Goal: Information Seeking & Learning: Learn about a topic

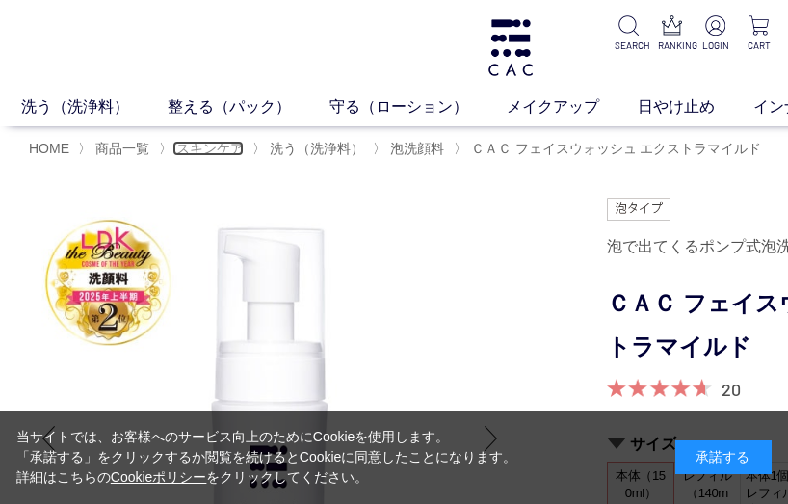
click at [227, 151] on span "スキンケア" at bounding box center [209, 148] width 67 height 15
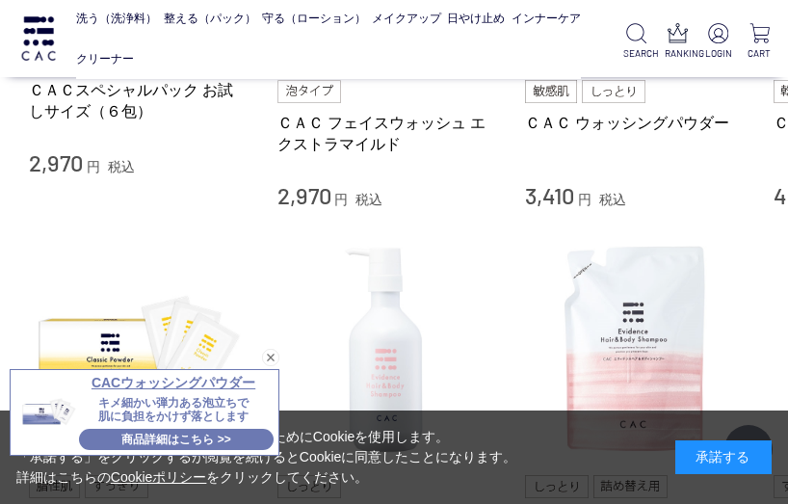
scroll to position [963, 0]
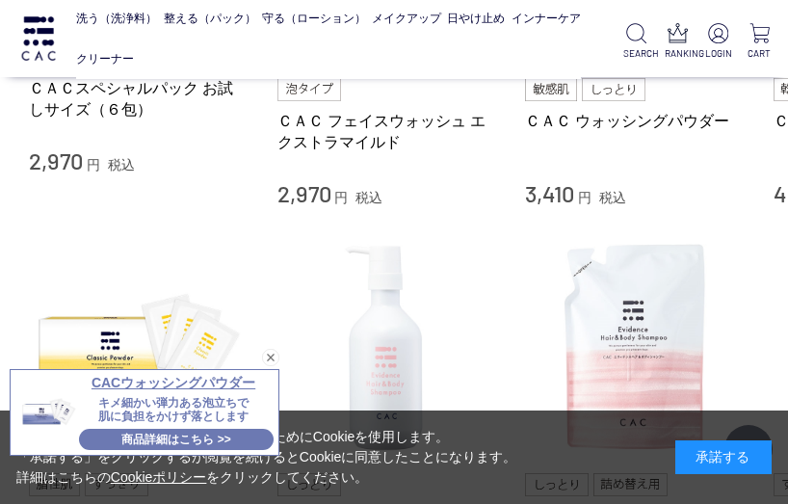
click at [278, 358] on div "閉じる" at bounding box center [270, 357] width 17 height 17
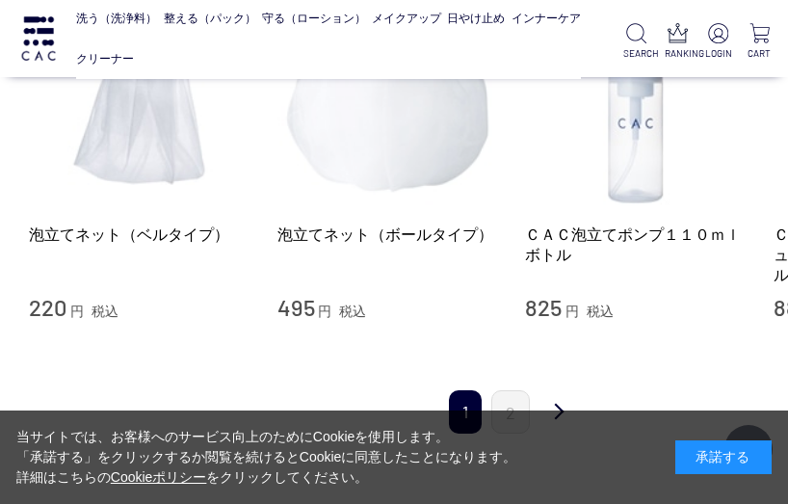
scroll to position [2215, 0]
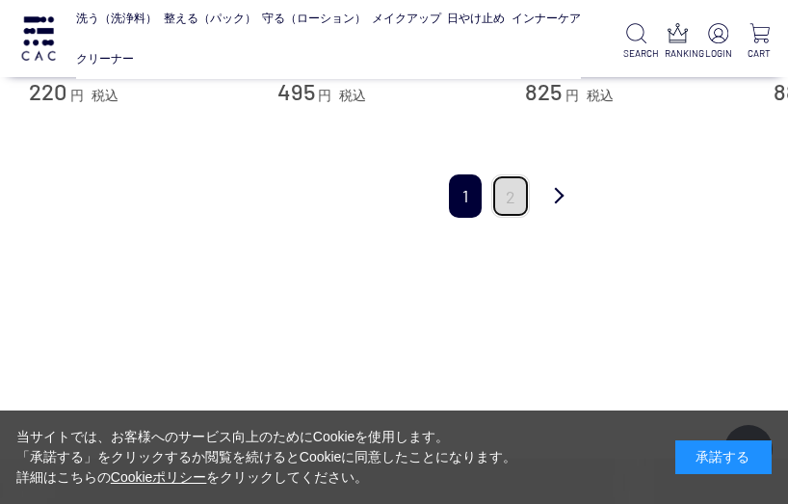
click at [515, 204] on link "2" at bounding box center [510, 195] width 39 height 43
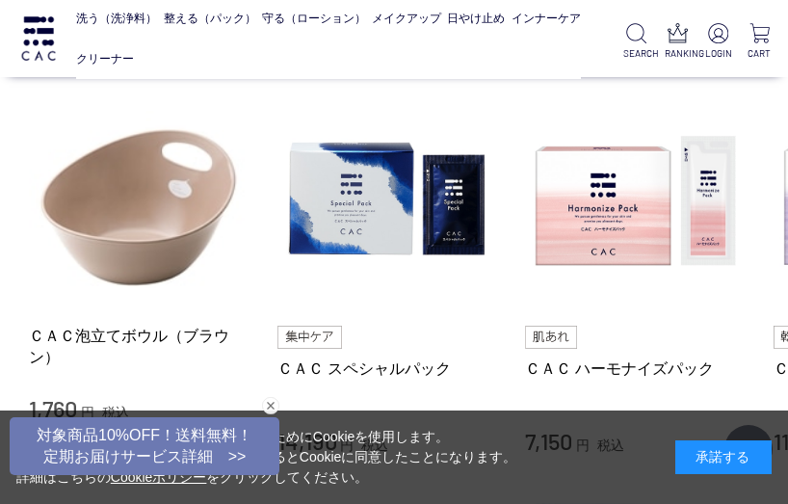
scroll to position [385, 0]
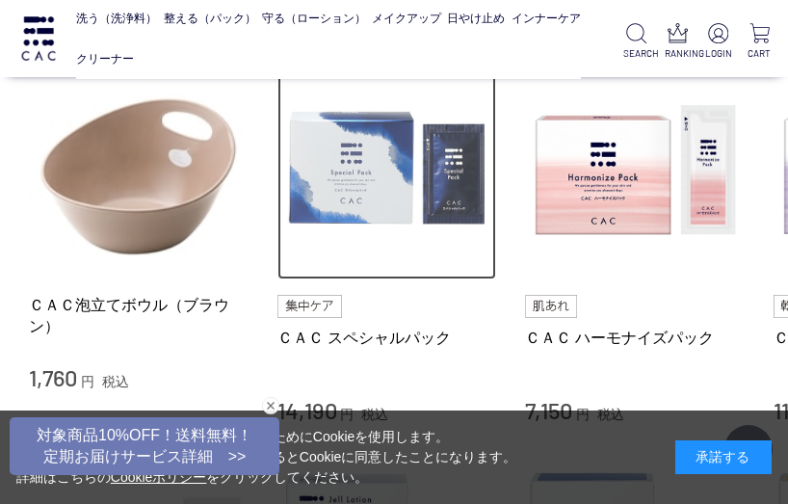
click at [388, 203] on img at bounding box center [387, 171] width 220 height 220
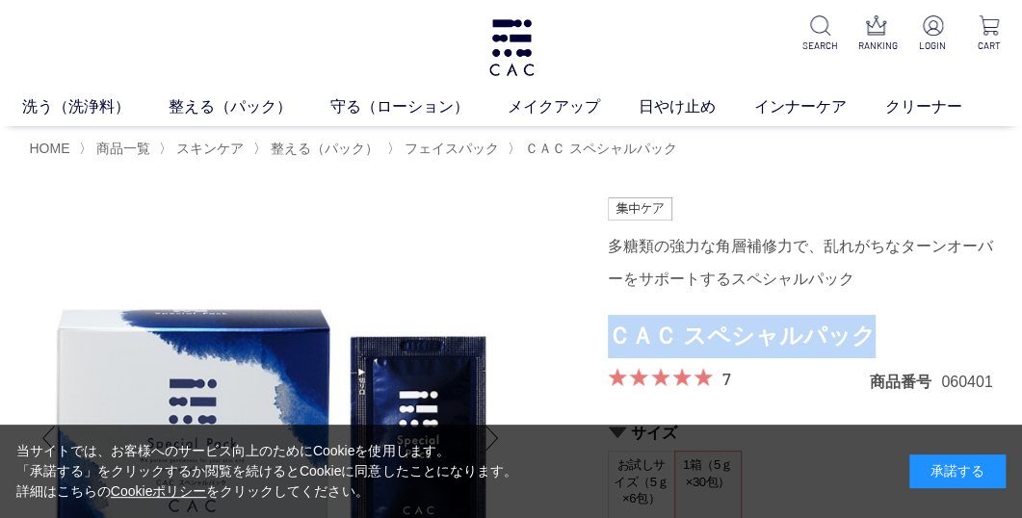
drag, startPoint x: 882, startPoint y: 334, endPoint x: 609, endPoint y: 353, distance: 274.2
click at [609, 353] on h1 "ＣＡＣ スペシャルパック" at bounding box center [800, 336] width 385 height 43
copy h1 "ＣＡＣ スペシャルパック"
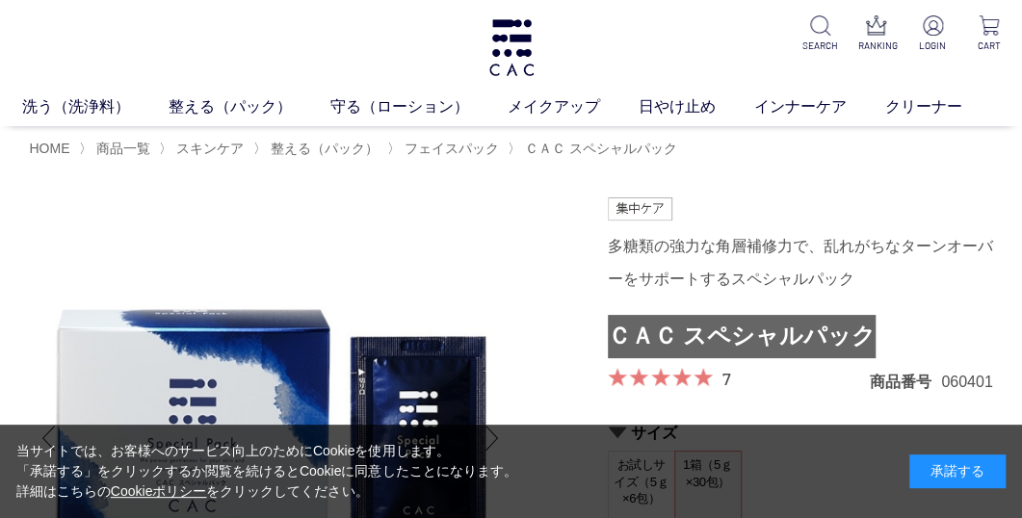
scroll to position [96, 0]
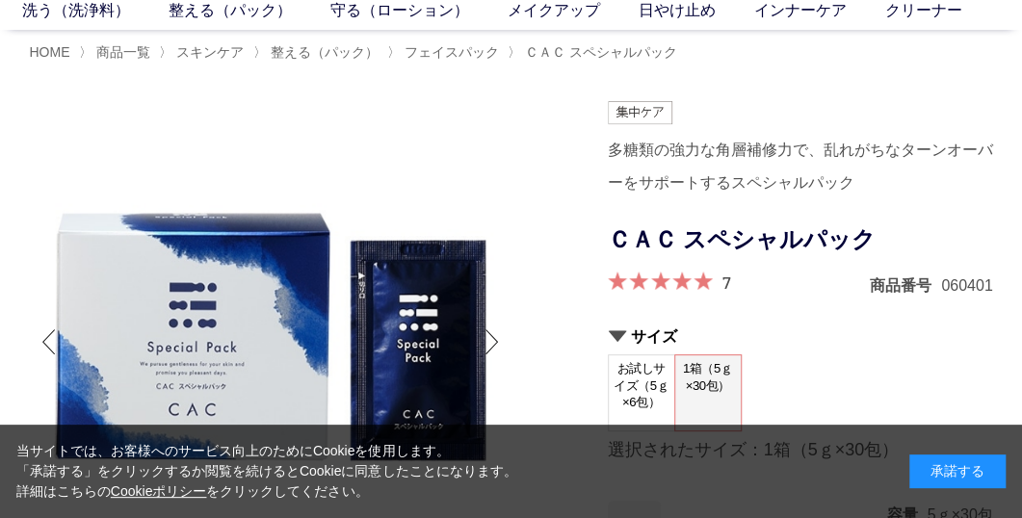
click at [787, 145] on div "多糖類の強力な角層補修力で、乱れがちなターンオーバーをサポートするスペシャルパック" at bounding box center [800, 166] width 385 height 65
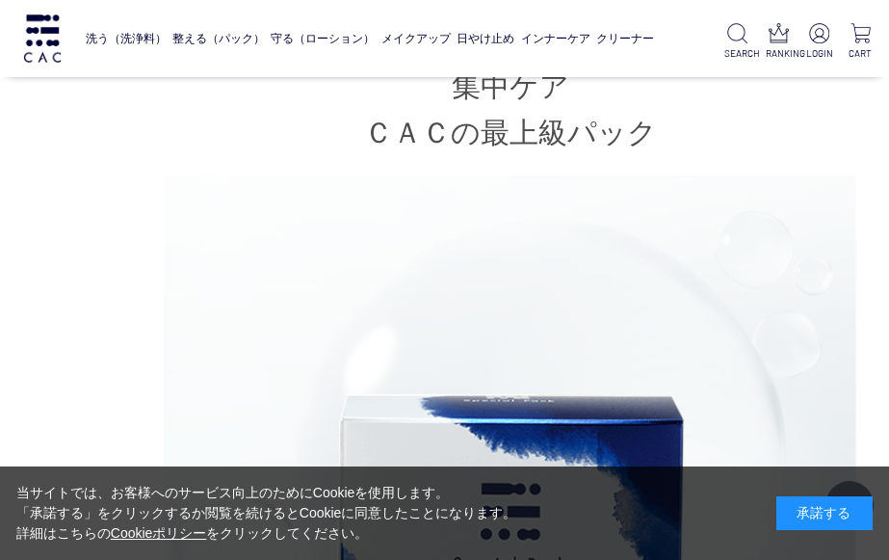
scroll to position [1380, 0]
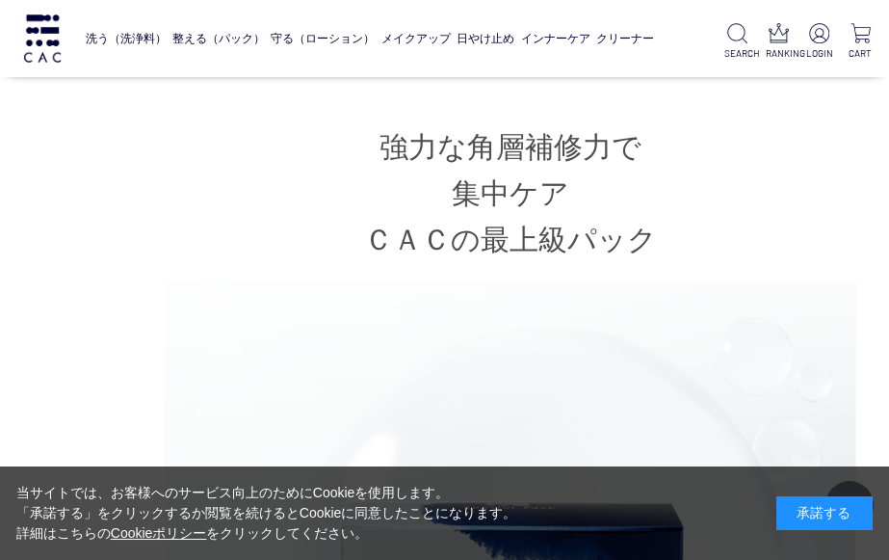
click at [386, 151] on h2 "強力な角層補修力で 集中ケア ＣＡＣの最上級パック" at bounding box center [510, 193] width 963 height 139
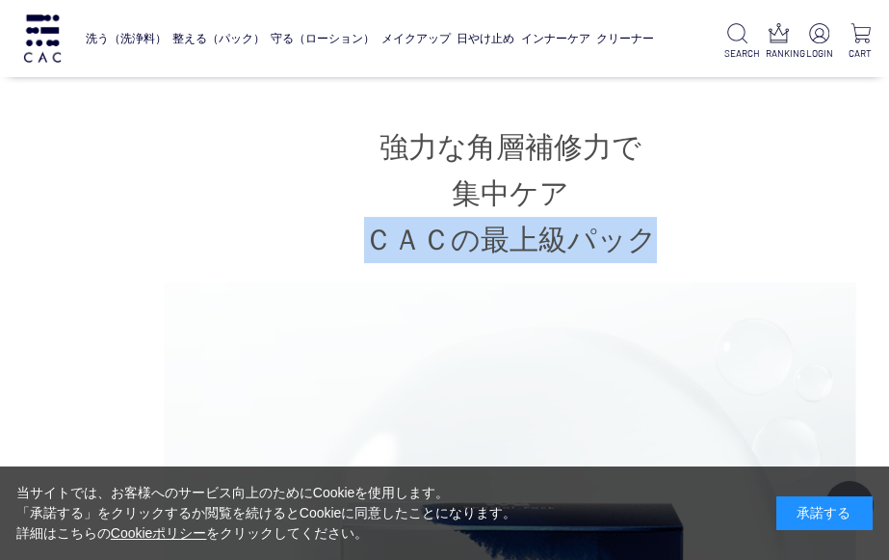
drag, startPoint x: 363, startPoint y: 234, endPoint x: 647, endPoint y: 223, distance: 284.3
click at [647, 223] on h2 "強力な角層補修力で 集中ケア ＣＡＣの最上級パック" at bounding box center [510, 193] width 963 height 139
copy h2 "ＣＡＣの最上級パック"
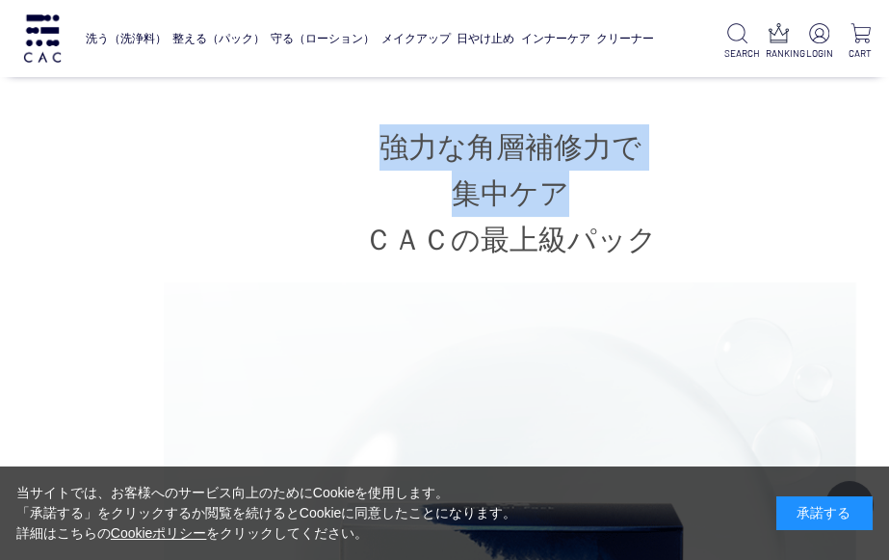
drag, startPoint x: 381, startPoint y: 146, endPoint x: 611, endPoint y: 182, distance: 232.0
click at [611, 182] on h2 "強力な角層補修力で 集中ケア ＣＡＣの最上級パック" at bounding box center [510, 193] width 963 height 139
copy h2 "強力な角層補修力で 集中ケア"
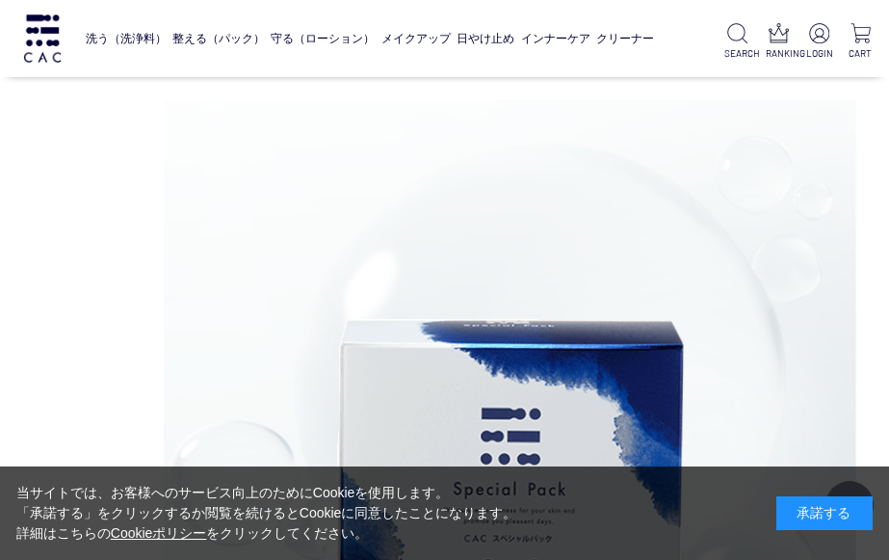
scroll to position [1808, 0]
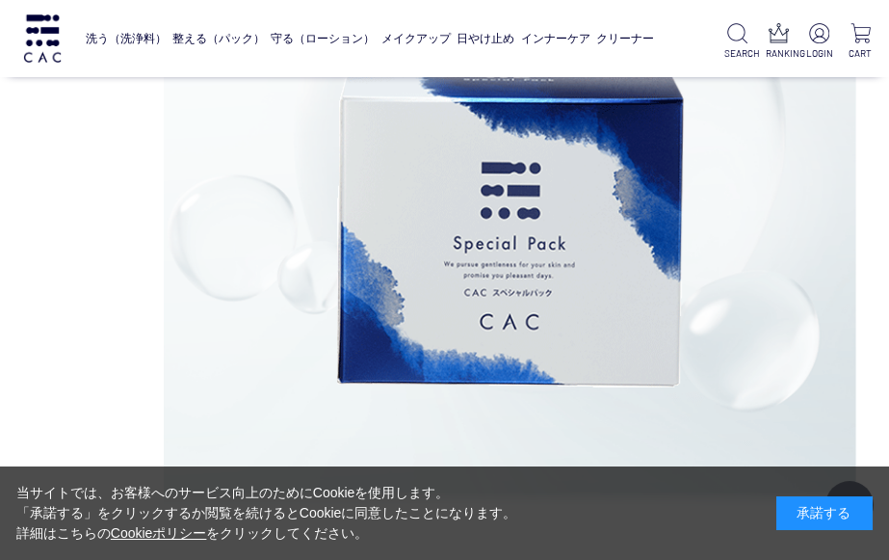
click at [787, 199] on div at bounding box center [510, 183] width 693 height 657
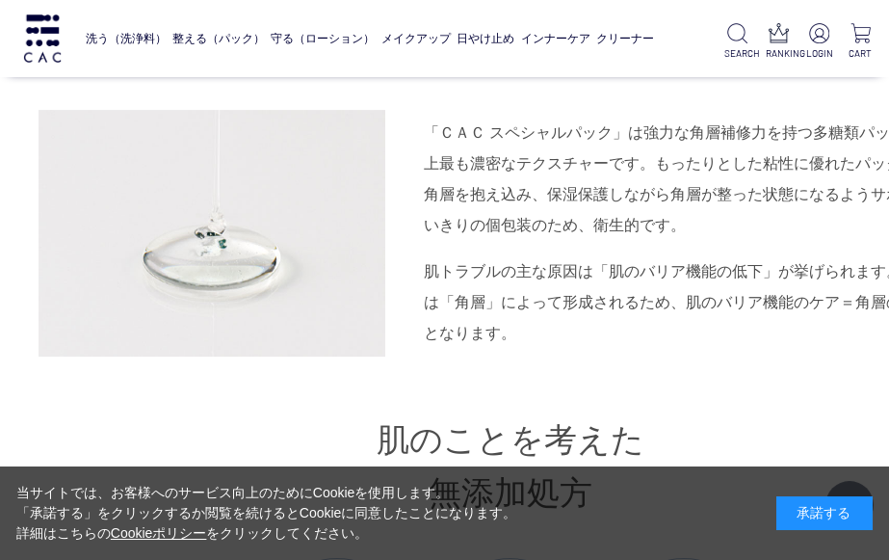
scroll to position [2343, 132]
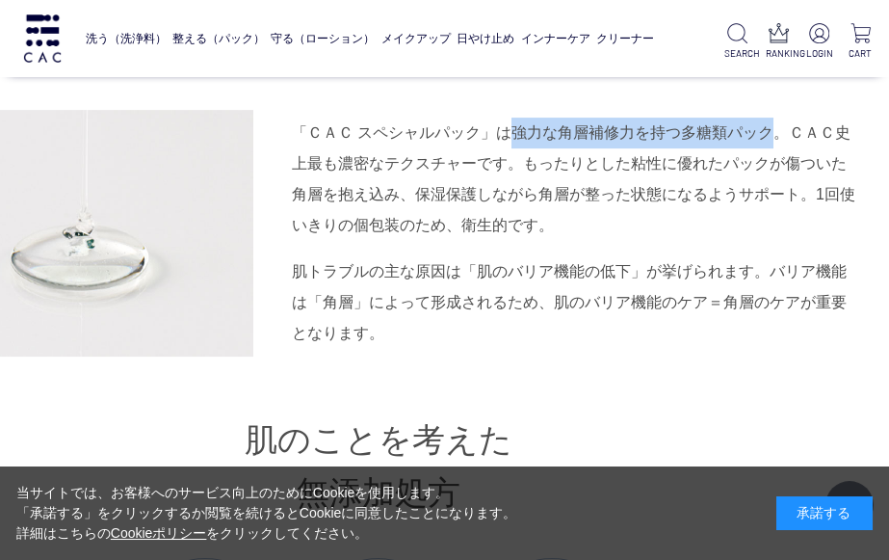
drag, startPoint x: 510, startPoint y: 133, endPoint x: 778, endPoint y: 108, distance: 268.9
click at [778, 110] on div "「ＣＡＣ スペシャルパック」は強力な角層補修力を持つ多糖類パック。ＣＡＣ史上最も濃密なテクスチャーです。もったりとした粘性に優れたパックが傷ついた角層を抱え込…" at bounding box center [378, 233] width 963 height 247
copy div "強力な角層補修力を持つ多糖類パック"
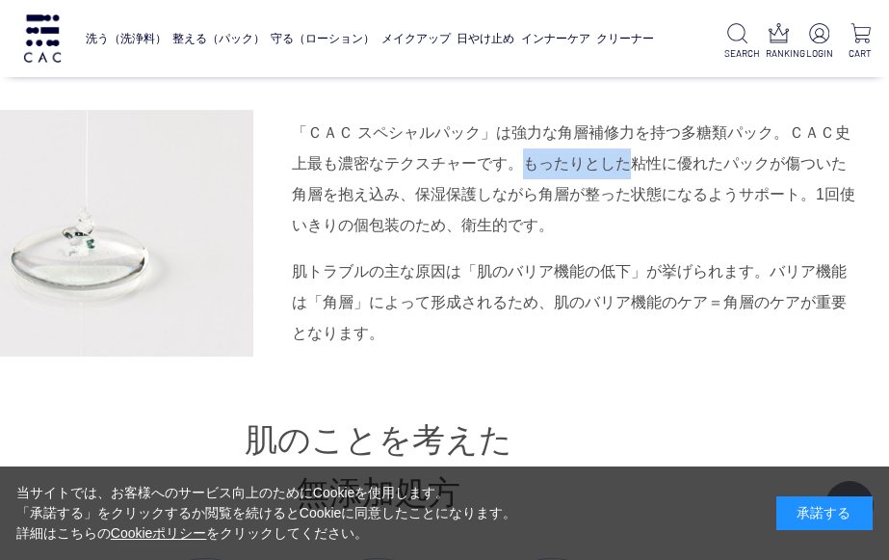
drag, startPoint x: 520, startPoint y: 163, endPoint x: 625, endPoint y: 165, distance: 105.0
click at [625, 165] on div "「ＣＡＣ スペシャルパック」は強力な角層補修力を持つ多糖類パック。ＣＡＣ史上最も濃密なテクスチャーです。もったりとした粘性に優れたパックが傷ついた角層を抱え込…" at bounding box center [576, 179] width 568 height 123
copy div "もったりとした"
click at [728, 165] on div "「ＣＡＣ スペシャルパック」は強力な角層補修力を持つ多糖類パック。ＣＡＣ史上最も濃密なテクスチャーです。もったりとした粘性に優れたパックが傷ついた角層を抱え込…" at bounding box center [576, 179] width 568 height 123
click at [676, 157] on div "「ＣＡＣ スペシャルパック」は強力な角層補修力を持つ多糖類パック。ＣＡＣ史上最も濃密なテクスチャーです。もったりとした粘性に優れたパックが傷ついた角層を抱え込…" at bounding box center [576, 179] width 568 height 123
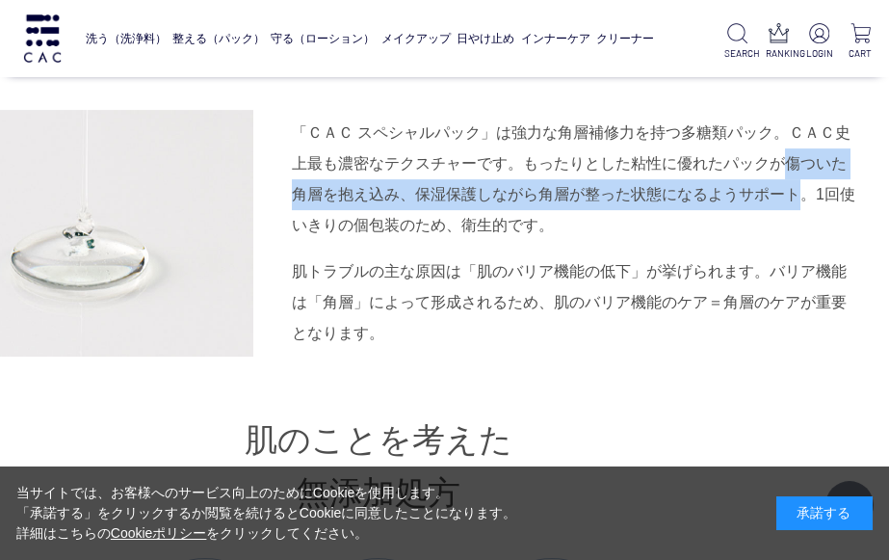
drag, startPoint x: 783, startPoint y: 162, endPoint x: 787, endPoint y: 185, distance: 23.4
click at [787, 185] on div "「ＣＡＣ スペシャルパック」は強力な角層補修力を持つ多糖類パック。ＣＡＣ史上最も濃密なテクスチャーです。もったりとした粘性に優れたパックが傷ついた角層を抱え込…" at bounding box center [576, 179] width 568 height 123
copy div "傷ついた角層を抱え込み、保湿保護しながら角層が整った状態になるようサポート"
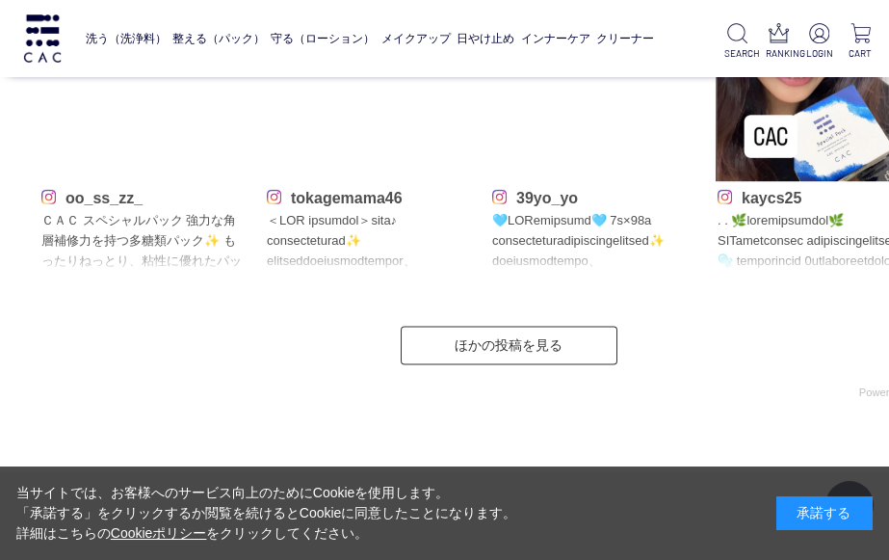
scroll to position [9085, 2]
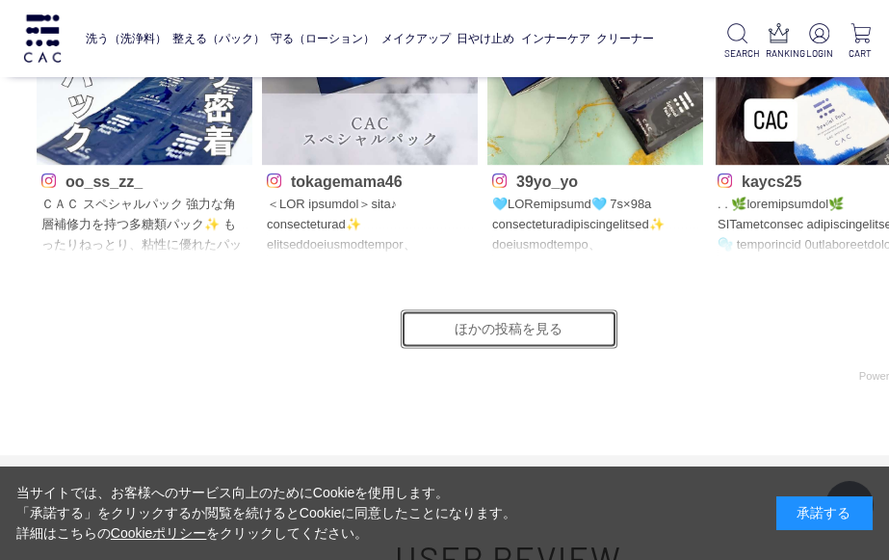
click at [539, 318] on link "ほかの投稿を見る" at bounding box center [509, 328] width 217 height 39
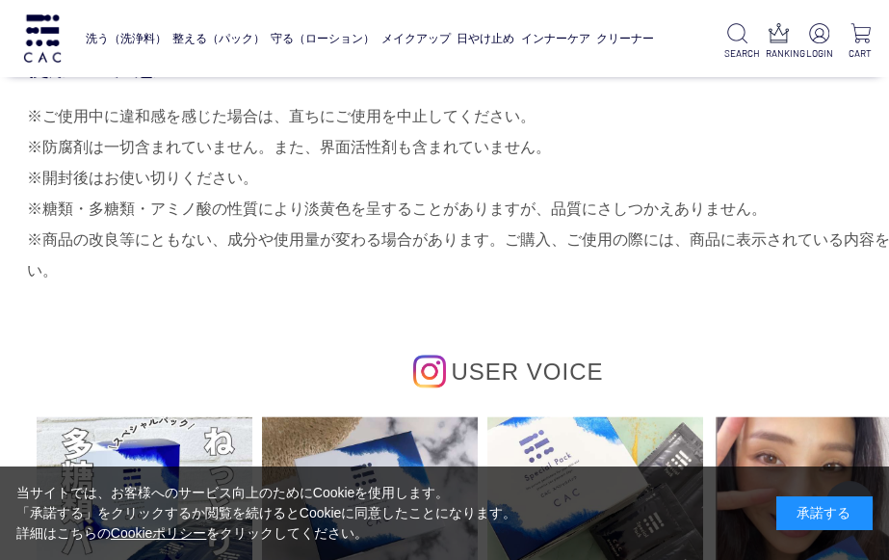
scroll to position [8443, 2]
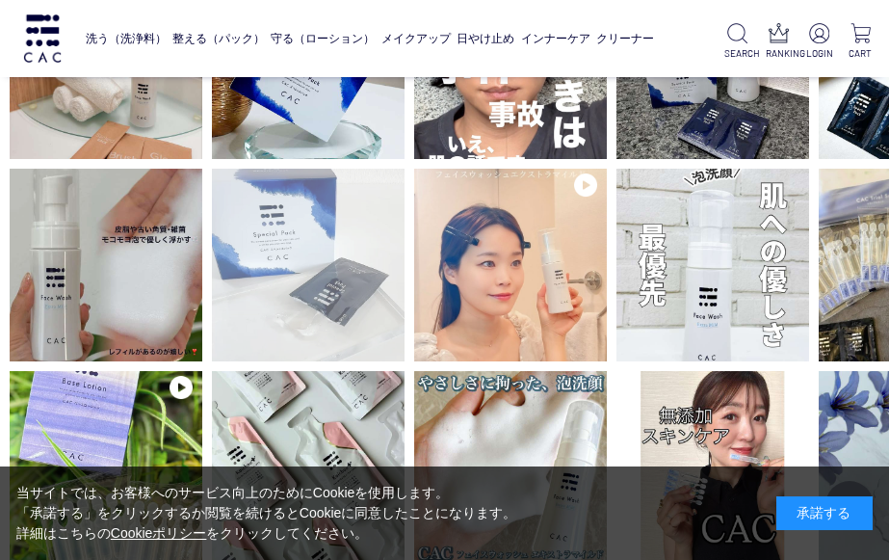
scroll to position [535, 0]
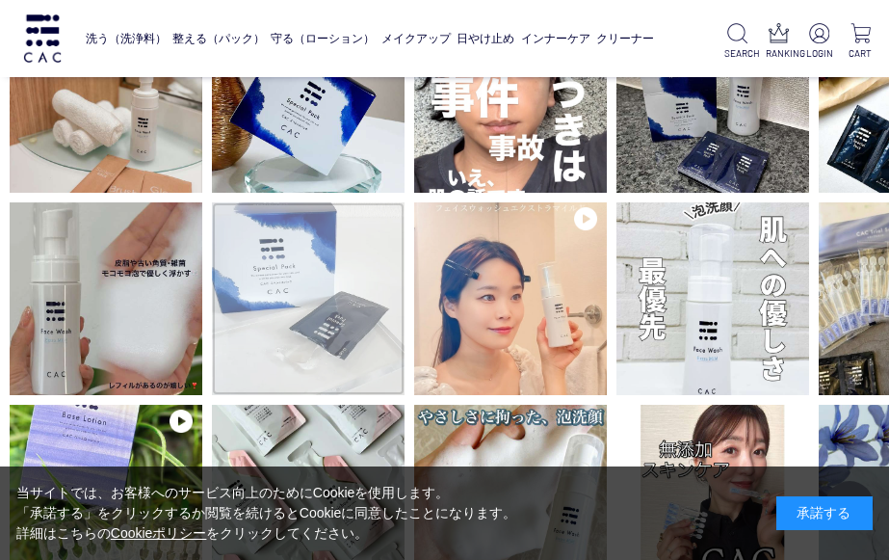
click at [275, 314] on img at bounding box center [308, 298] width 193 height 193
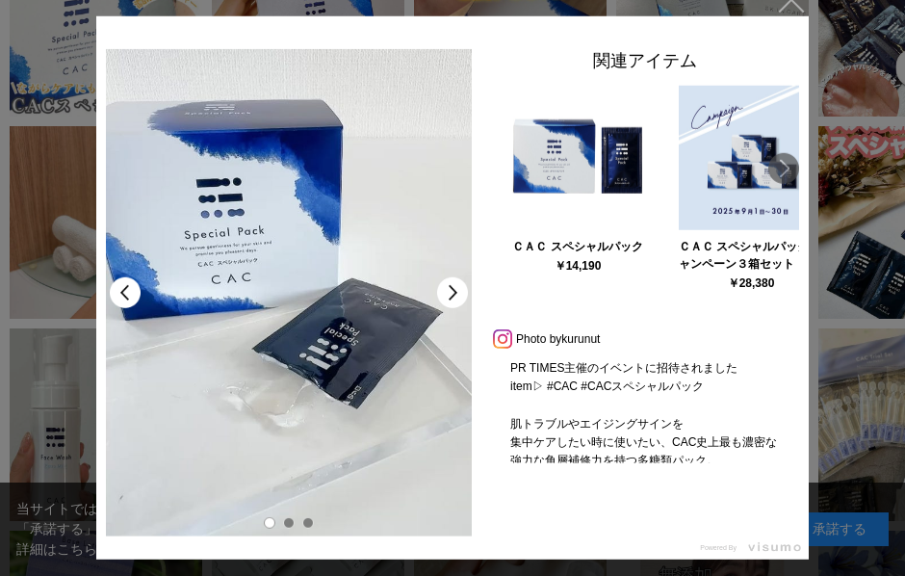
drag, startPoint x: 544, startPoint y: 391, endPoint x: 638, endPoint y: 384, distance: 93.7
click at [582, 389] on p "PR TIMES主催のイベントに招待されました item▷ #CAC #CACスペシャルパック 肌トラブルやエイジングサインを 集中ケアしたい時に使いたい、C…" at bounding box center [645, 411] width 308 height 104
drag, startPoint x: 703, startPoint y: 387, endPoint x: 561, endPoint y: 384, distance: 142.6
click at [561, 384] on p "PR TIMES主催のイベントに招待されました item▷ #CAC #CACスペシャルパック 肌トラブルやエイジングサインを 集中ケアしたい時に使いたい、C…" at bounding box center [645, 411] width 308 height 104
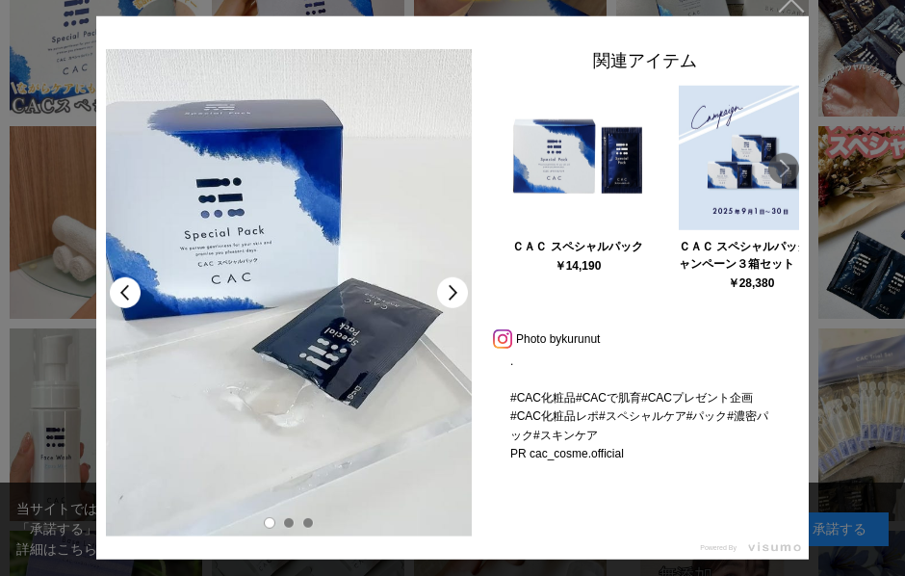
scroll to position [913, 0]
click at [626, 450] on div "PR TIMES主催のイベントに招待されました item▷ #CAC #CACスペシャルパック 肌トラブルやエイジングサインを 集中ケアしたい時に使いたい、C…" at bounding box center [645, 411] width 308 height 104
drag, startPoint x: 630, startPoint y: 453, endPoint x: 532, endPoint y: 378, distance: 123.7
click at [532, 378] on div "PR TIMES主催のイベントに招待されました item▷ #CAC #CACスペシャルパック 肌トラブルやエイジングサインを 集中ケアしたい時に使いたい、C…" at bounding box center [645, 411] width 308 height 104
click at [578, 334] on link "kurunut" at bounding box center [581, 338] width 39 height 13
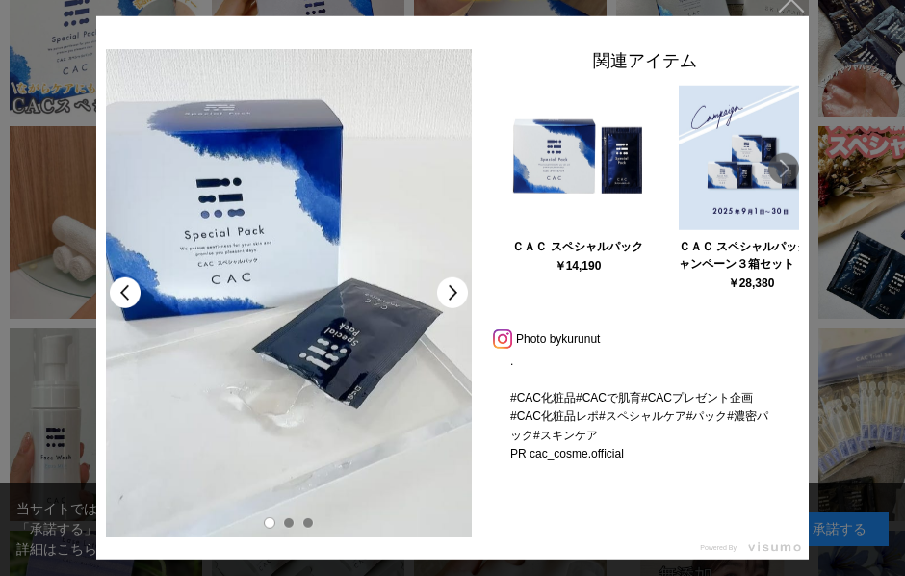
click at [329, 327] on video "PR TIMES主催のイベントに招待されました item▷ #CAC #CACスペシャルパック 肌トラブルやエイジングサインを 集中ケアしたい時に使いたい、C…" at bounding box center [289, 292] width 366 height 487
click at [844, 175] on div at bounding box center [452, 288] width 905 height 576
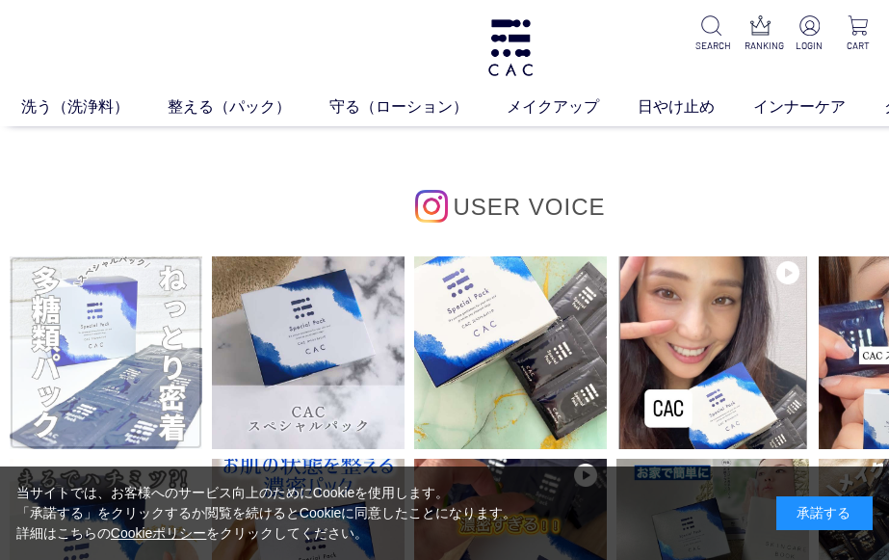
drag, startPoint x: 131, startPoint y: 336, endPoint x: 96, endPoint y: 324, distance: 36.9
click at [96, 324] on img at bounding box center [106, 352] width 193 height 193
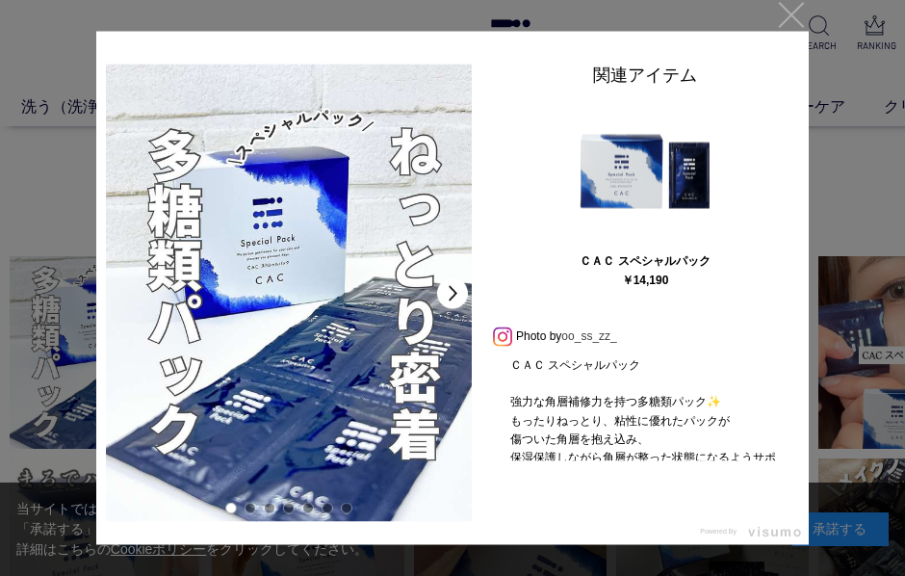
click at [572, 337] on link "oo_ss_zz_" at bounding box center [589, 336] width 55 height 13
click at [858, 98] on div at bounding box center [452, 288] width 905 height 576
